Goal: Task Accomplishment & Management: Manage account settings

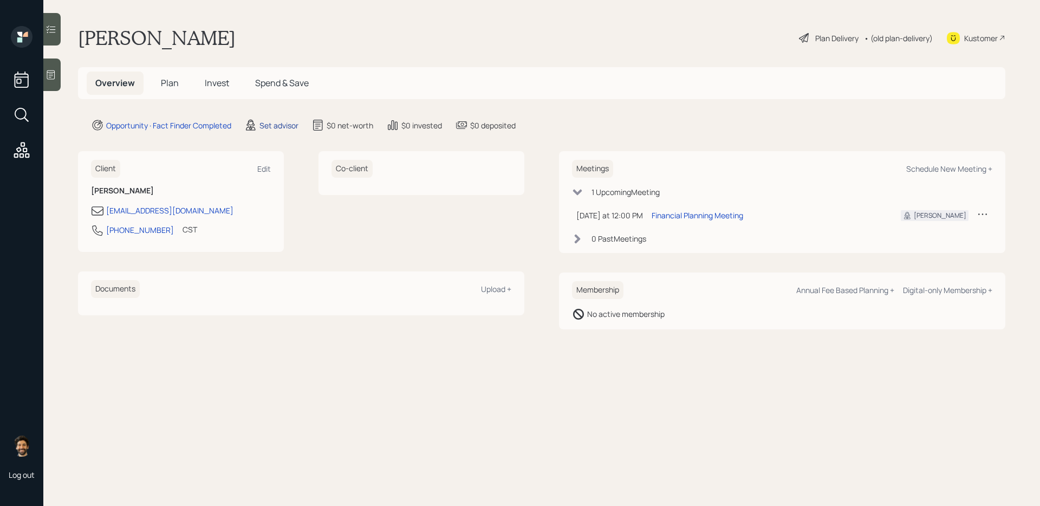
click at [282, 125] on div "Set advisor" at bounding box center [278, 125] width 39 height 11
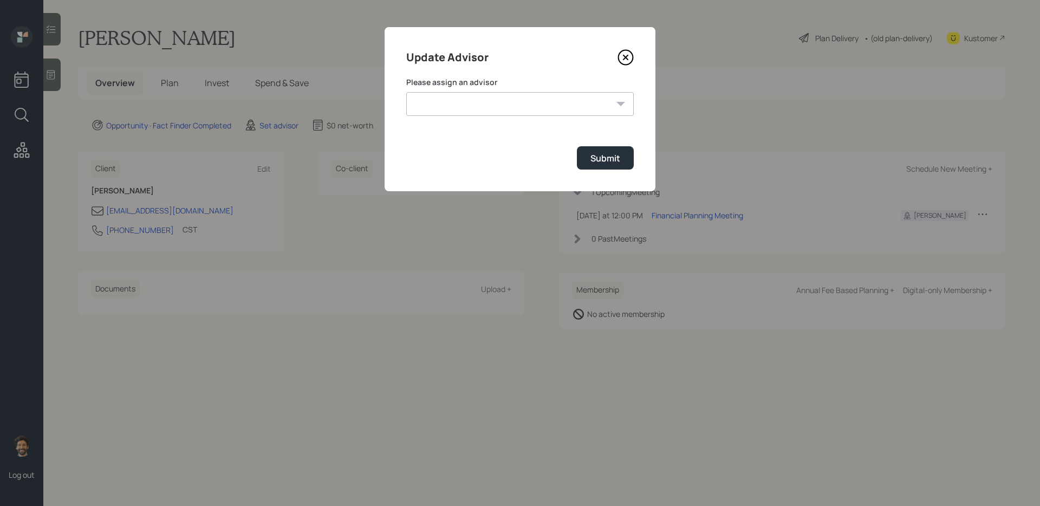
click at [453, 103] on select "[PERSON_NAME] [PERSON_NAME] [PERSON_NAME] End [PERSON_NAME] [PERSON_NAME] [PERS…" at bounding box center [519, 104] width 227 height 24
select select "f14b762f-c7c2-4b89-9227-8fa891345eea"
click at [406, 92] on select "[PERSON_NAME] [PERSON_NAME] [PERSON_NAME] End [PERSON_NAME] [PERSON_NAME] [PERS…" at bounding box center [519, 104] width 227 height 24
click at [601, 162] on div "Submit" at bounding box center [605, 158] width 30 height 12
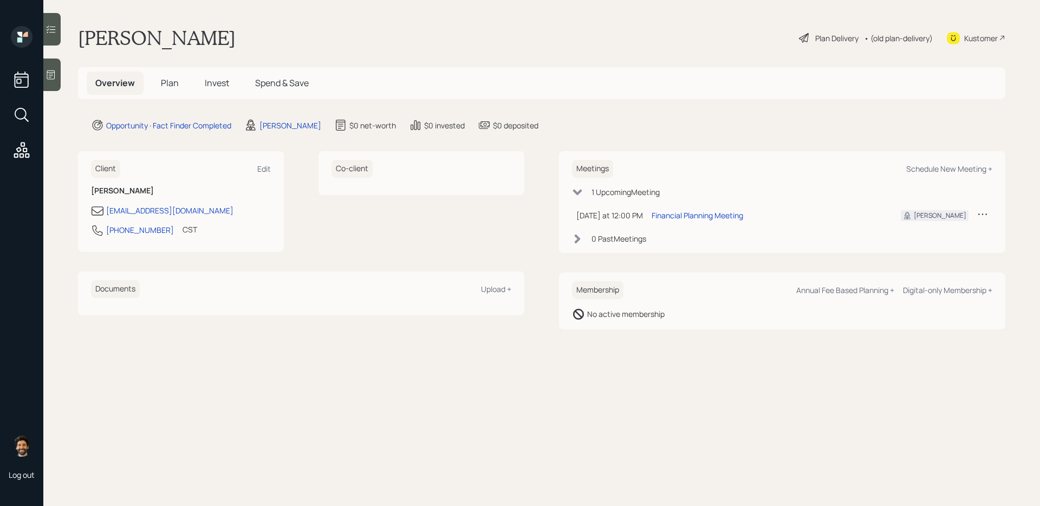
click at [169, 81] on span "Plan" at bounding box center [170, 83] width 18 height 12
